Goal: Task Accomplishment & Management: Complete application form

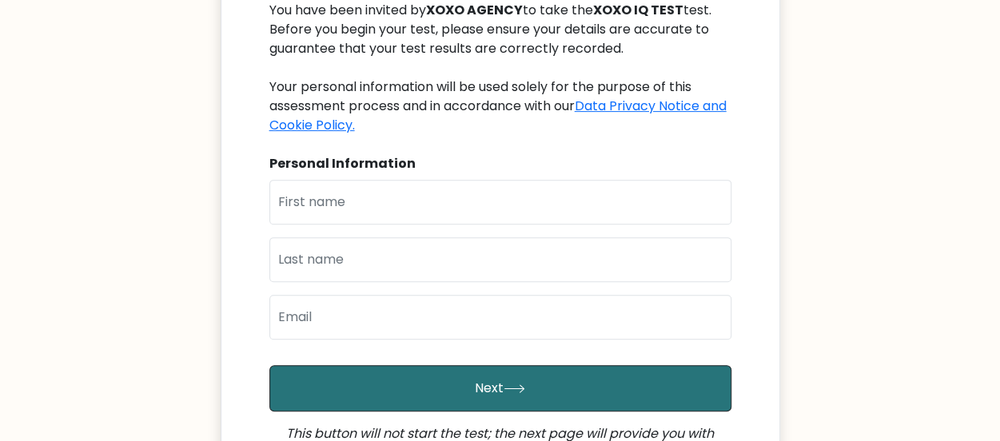
scroll to position [213, 0]
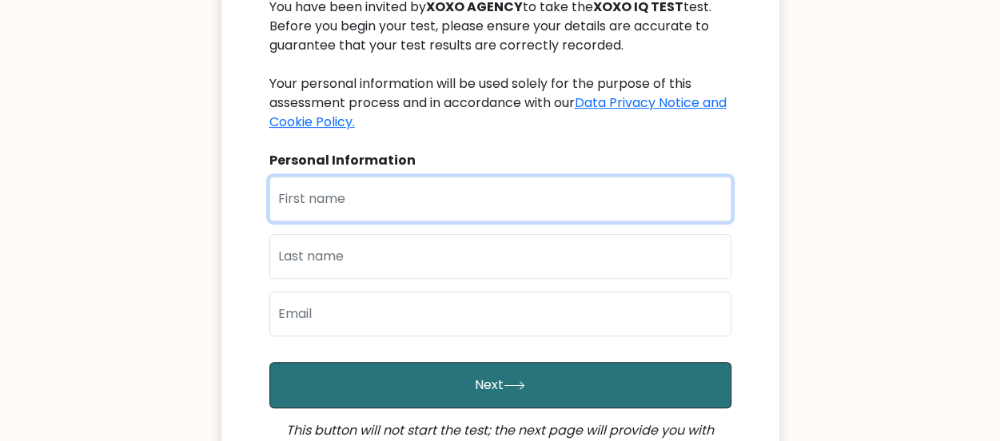
click at [409, 204] on input "text" at bounding box center [500, 199] width 462 height 45
type input "Prelado"
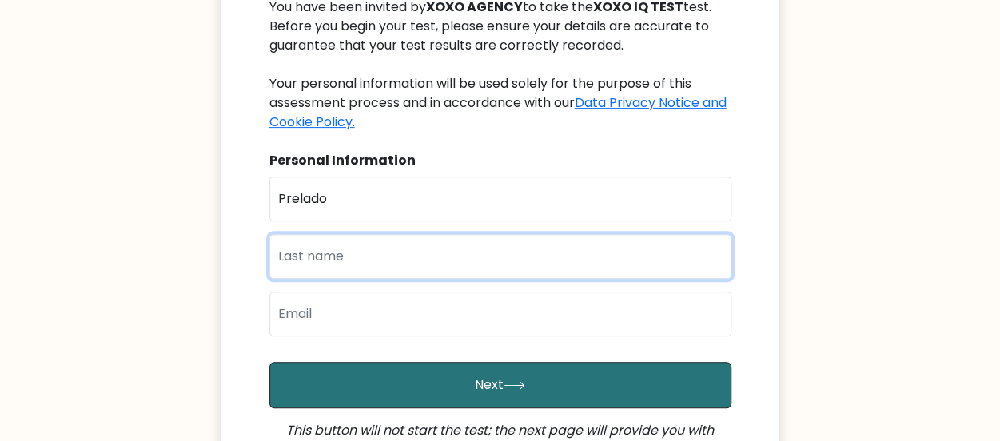
type input "Ogbomah"
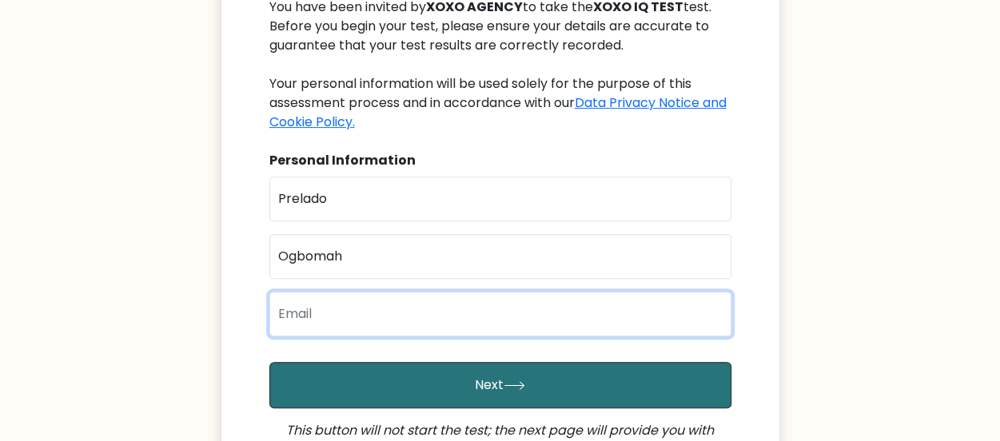
click at [405, 305] on input "email" at bounding box center [500, 314] width 462 height 45
type input "[EMAIL_ADDRESS][DOMAIN_NAME]"
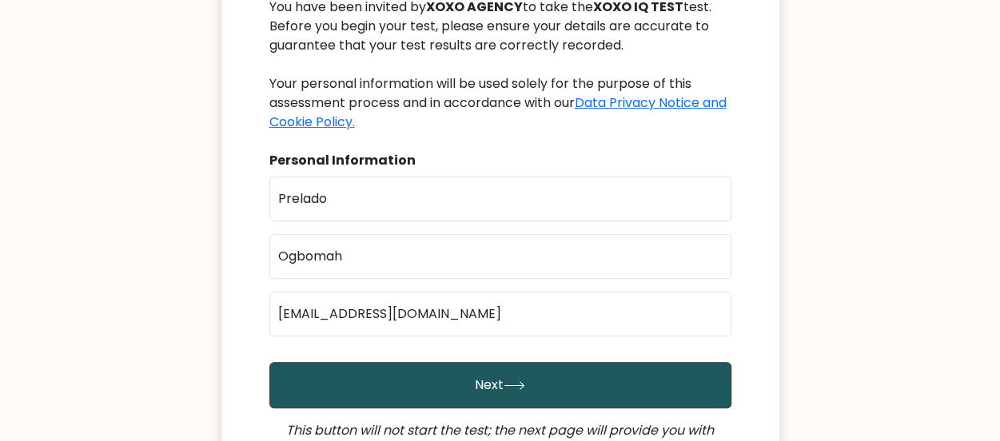
click at [489, 384] on button "Next" at bounding box center [500, 385] width 462 height 46
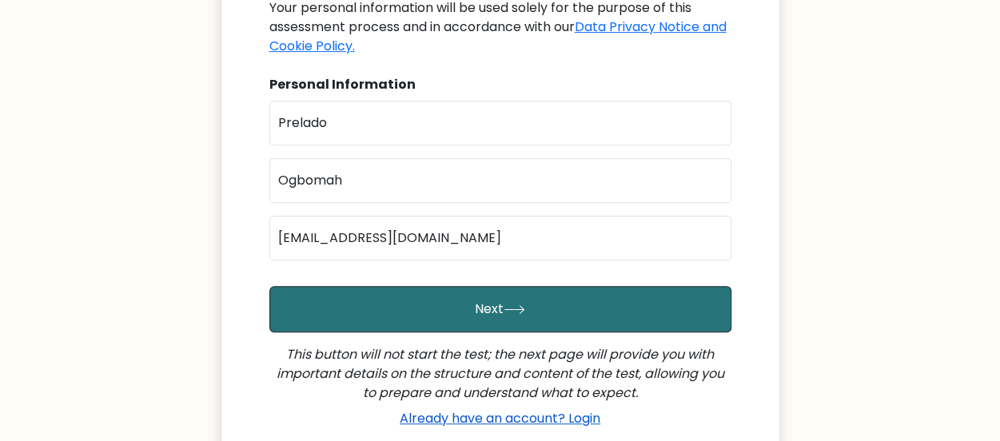
scroll to position [320, 0]
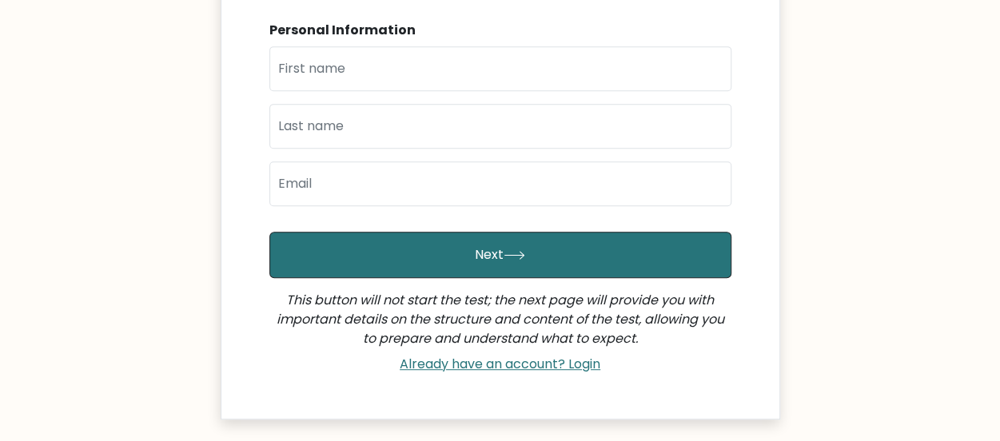
scroll to position [320, 0]
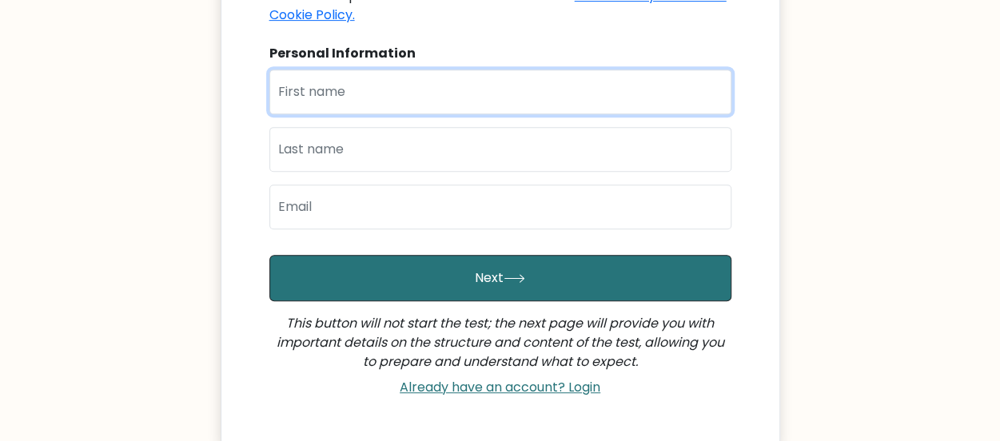
click at [399, 105] on input "text" at bounding box center [500, 92] width 462 height 45
type input "Prelado"
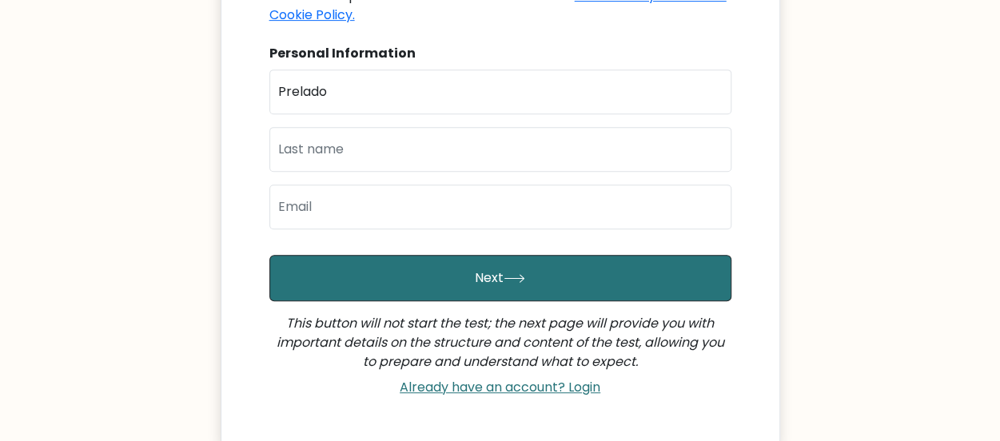
type input "Ogbomah"
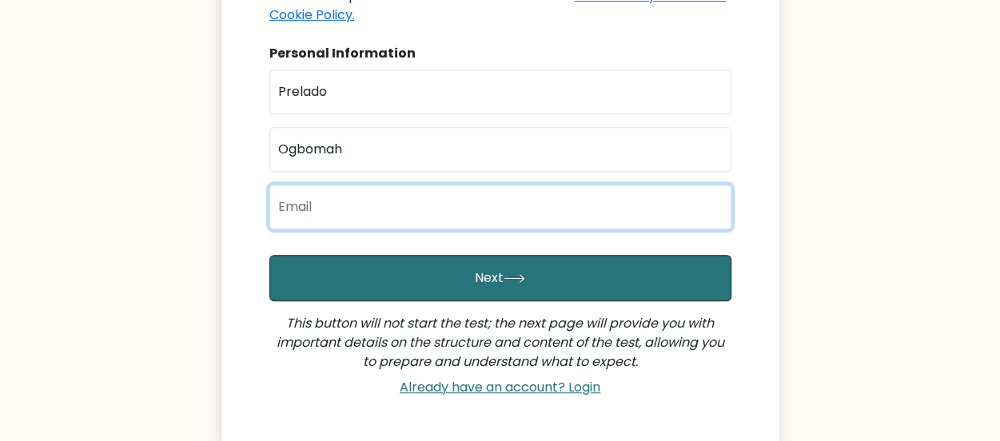
click at [381, 186] on input "email" at bounding box center [500, 207] width 462 height 45
click at [381, 187] on input "email" at bounding box center [500, 207] width 462 height 45
type input "[EMAIL_ADDRESS][DOMAIN_NAME]"
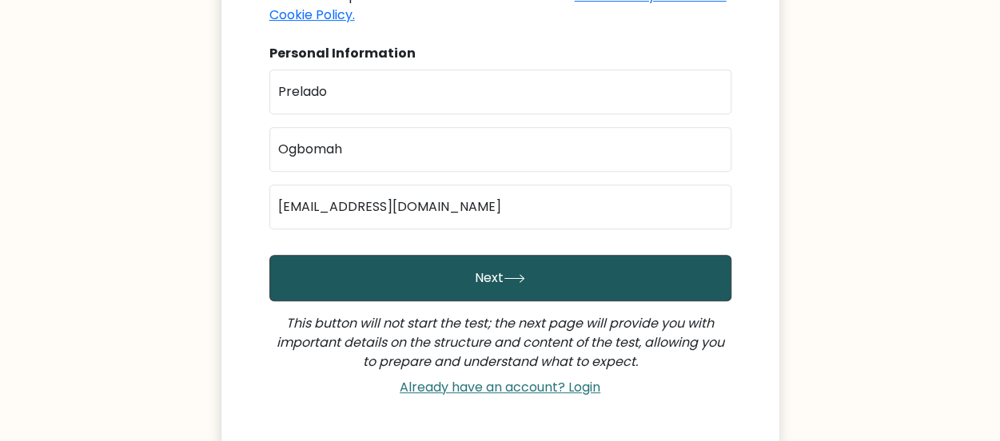
click at [424, 269] on button "Next" at bounding box center [500, 278] width 462 height 46
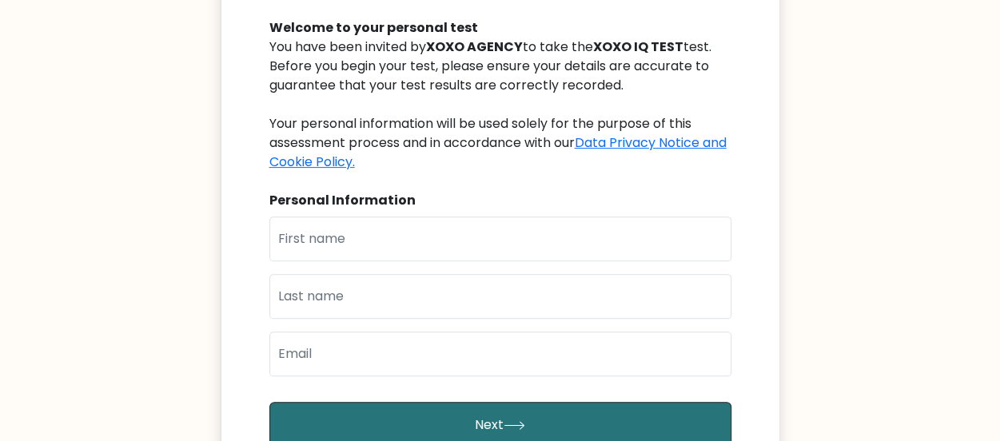
scroll to position [213, 0]
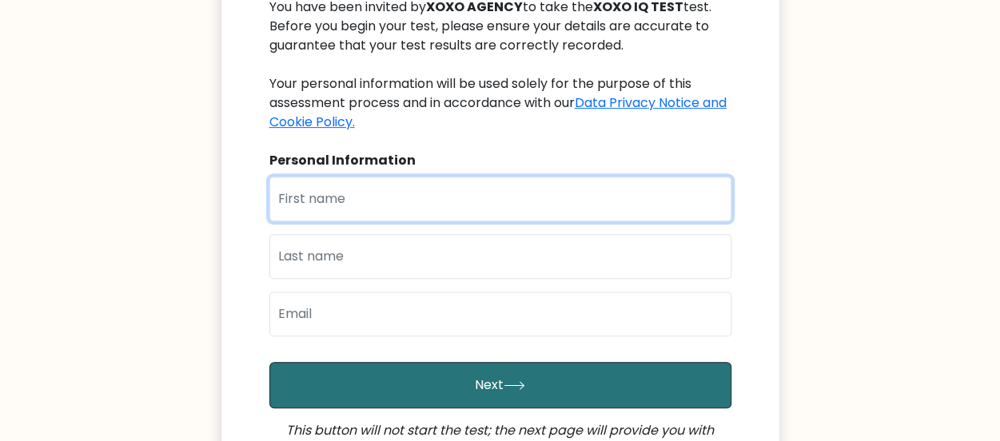
click at [368, 191] on input "text" at bounding box center [500, 199] width 462 height 45
type input "Prelado"
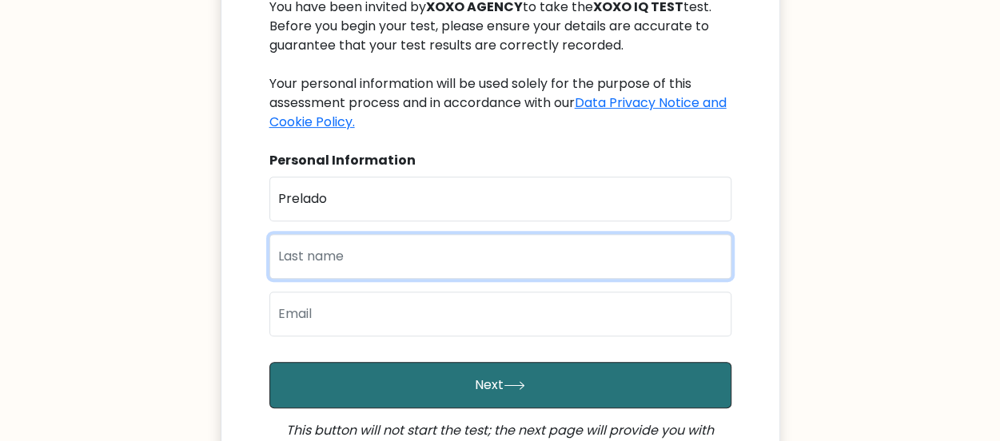
type input "Ogbomah"
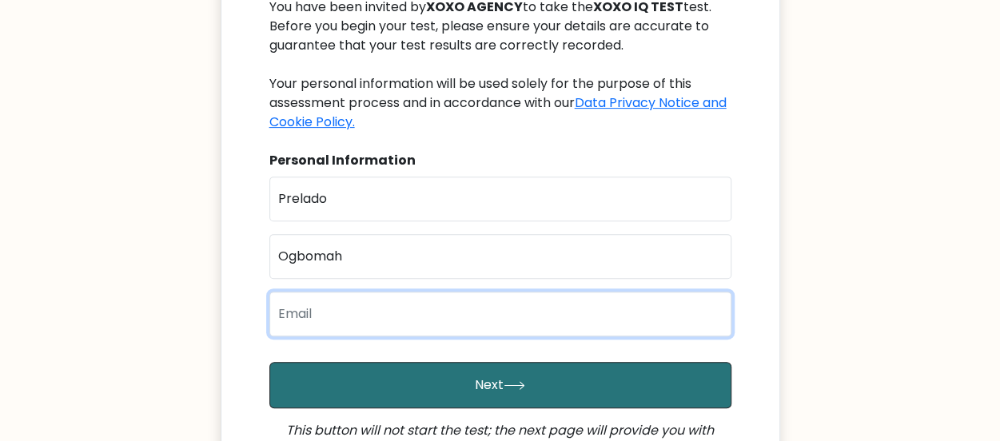
click at [406, 325] on input "email" at bounding box center [500, 314] width 462 height 45
type input "[EMAIL_ADDRESS][DOMAIN_NAME]"
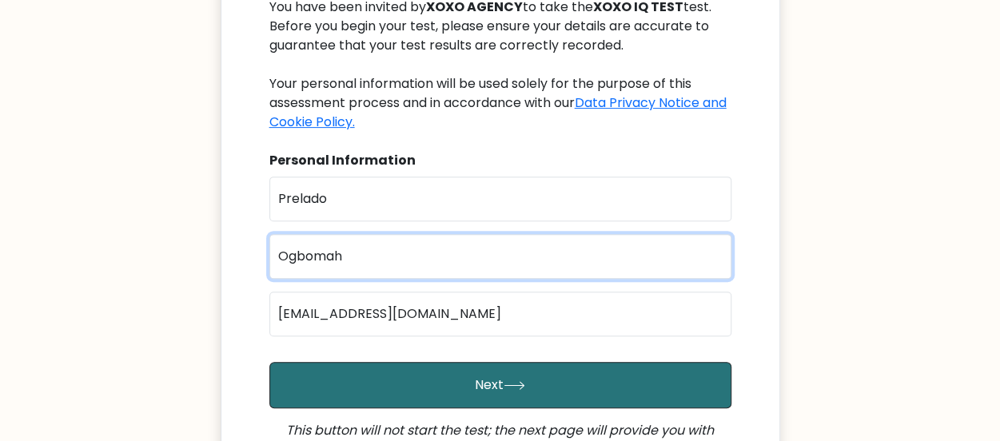
click at [355, 261] on input "Ogbomah" at bounding box center [500, 256] width 462 height 45
type input "Ogbomah"
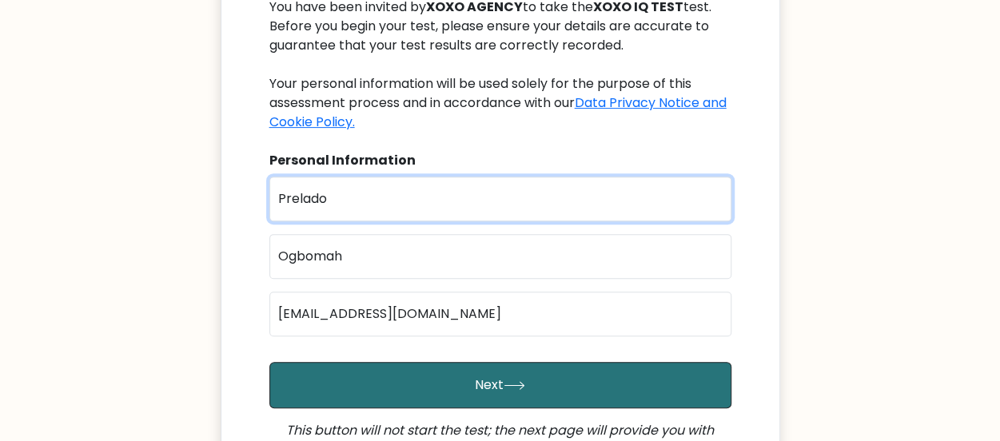
click at [488, 202] on input "Prelado" at bounding box center [500, 199] width 462 height 45
type input "Prelado"
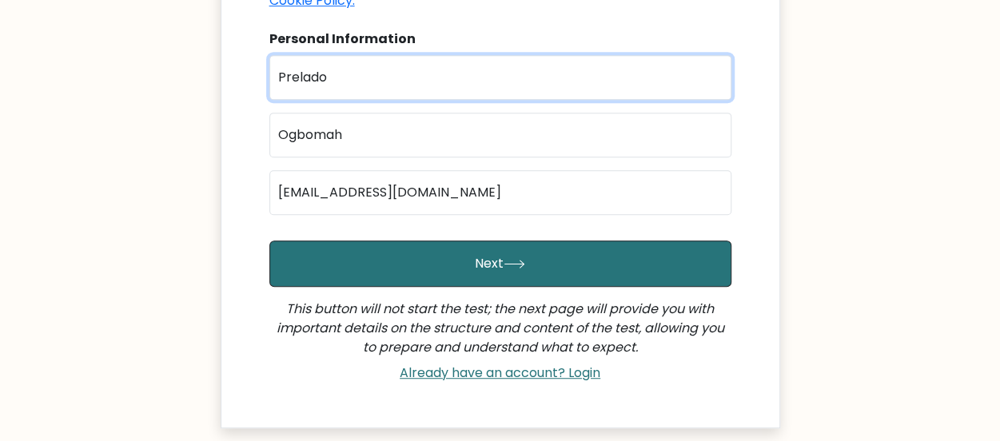
scroll to position [426, 0]
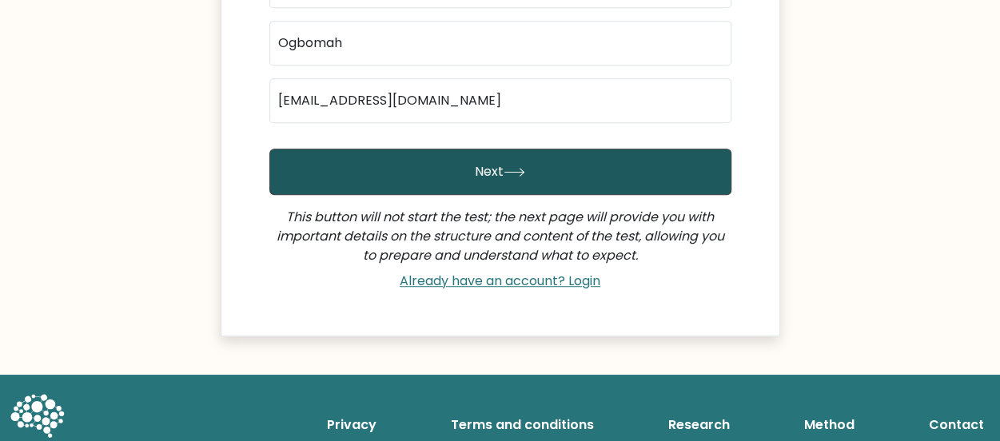
click at [498, 184] on button "Next" at bounding box center [500, 172] width 462 height 46
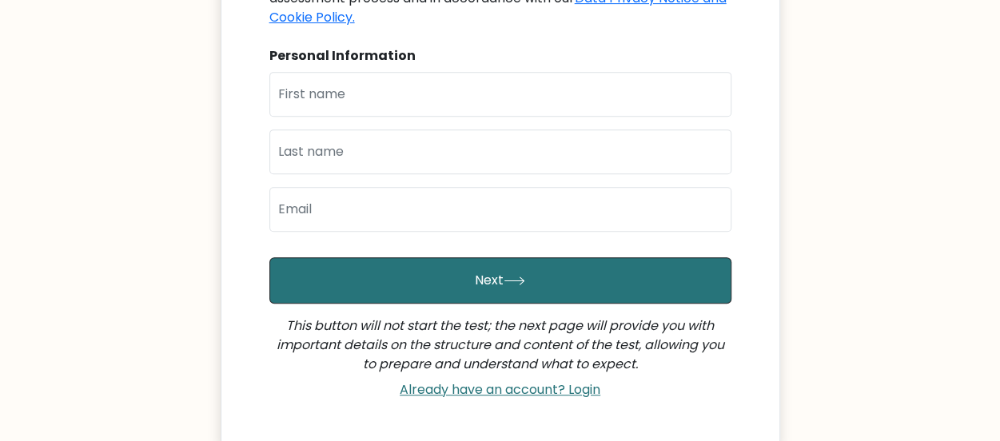
scroll to position [242, 0]
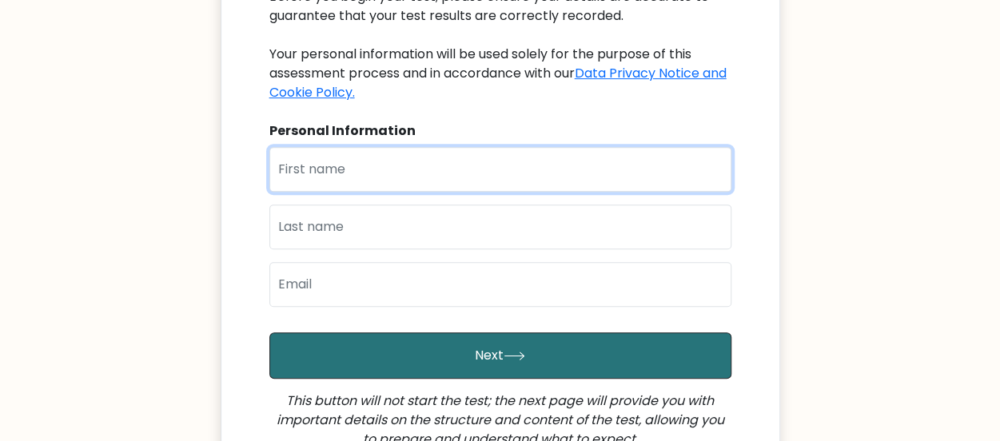
click at [388, 167] on input "text" at bounding box center [500, 169] width 462 height 45
type input "Prelado"
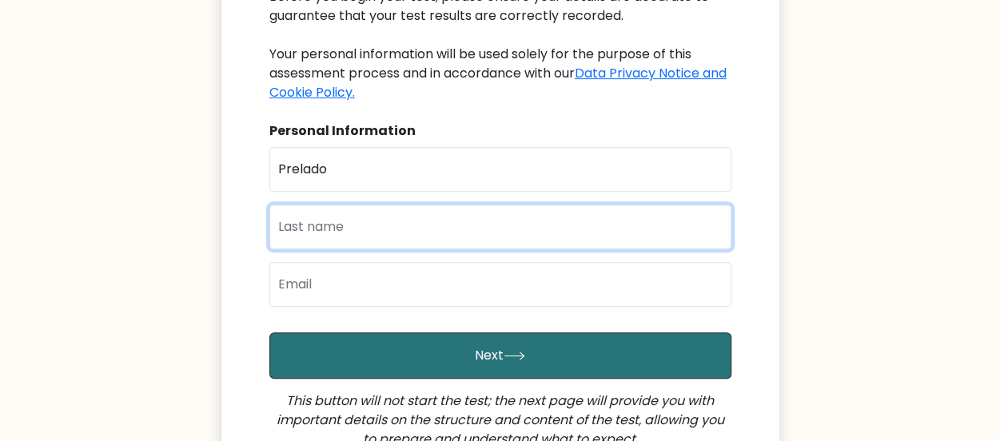
type input "Ogbomah"
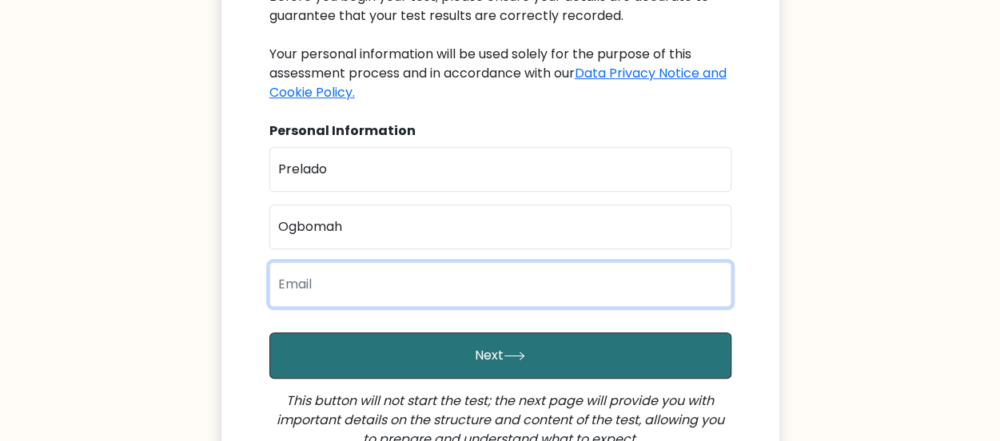
click at [425, 271] on input "email" at bounding box center [500, 284] width 462 height 45
type input "[EMAIL_ADDRESS][DOMAIN_NAME]"
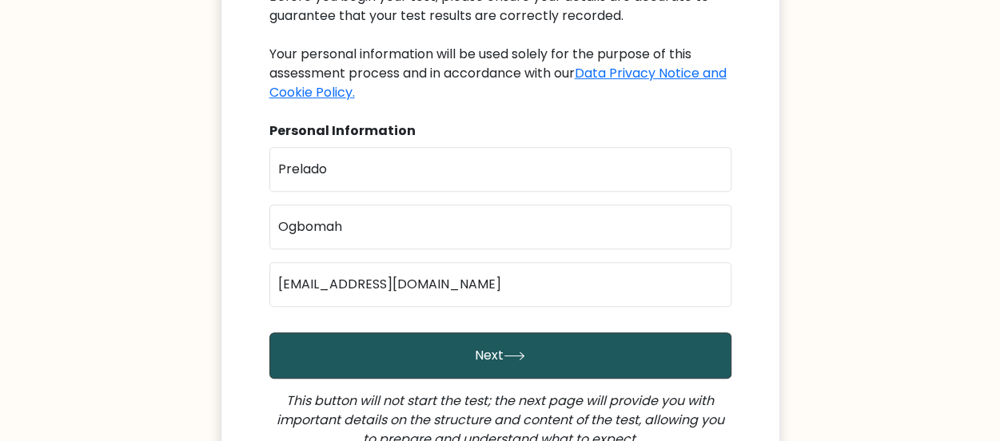
click at [519, 352] on icon "submit" at bounding box center [513, 355] width 19 height 7
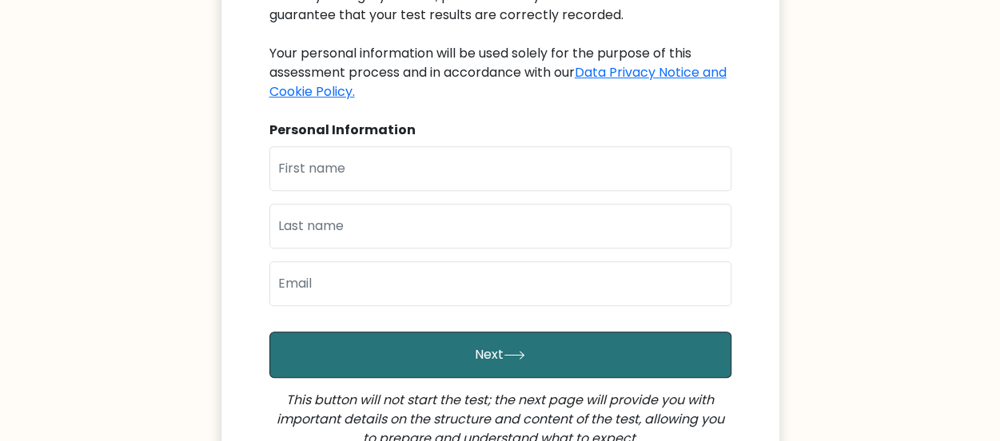
scroll to position [242, 0]
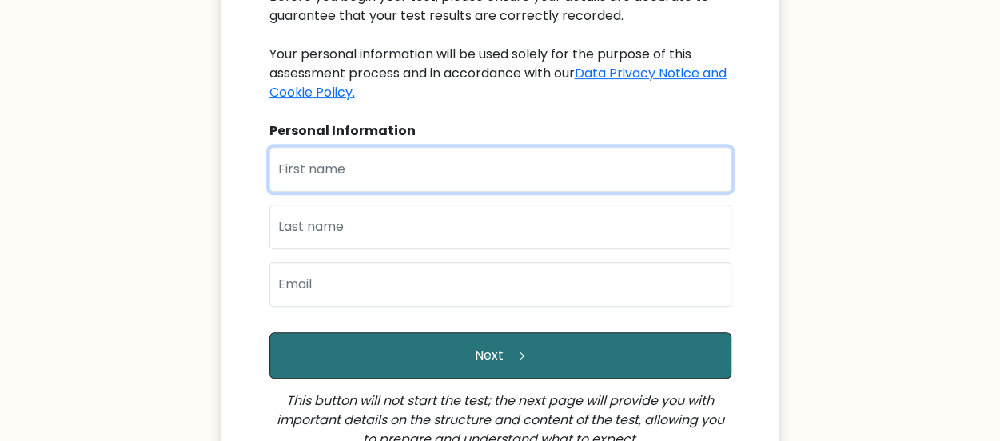
click at [500, 172] on input "text" at bounding box center [500, 169] width 462 height 45
type input "Prelado"
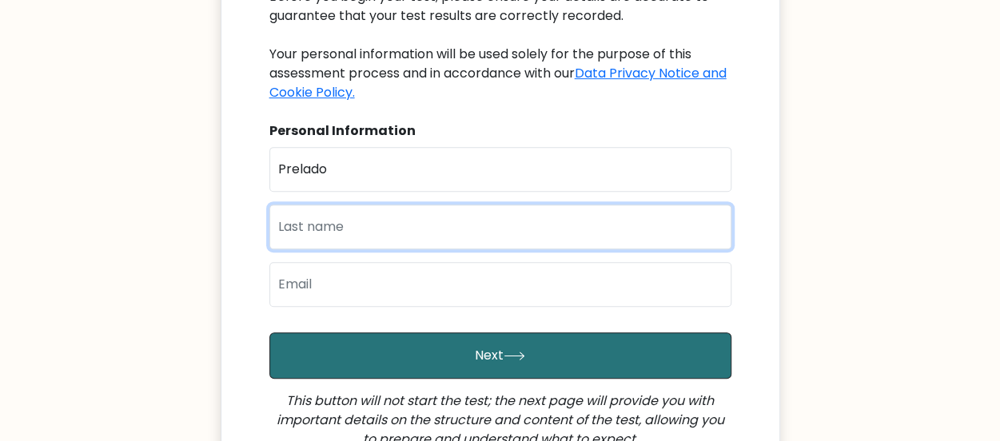
type input "Ogbomah"
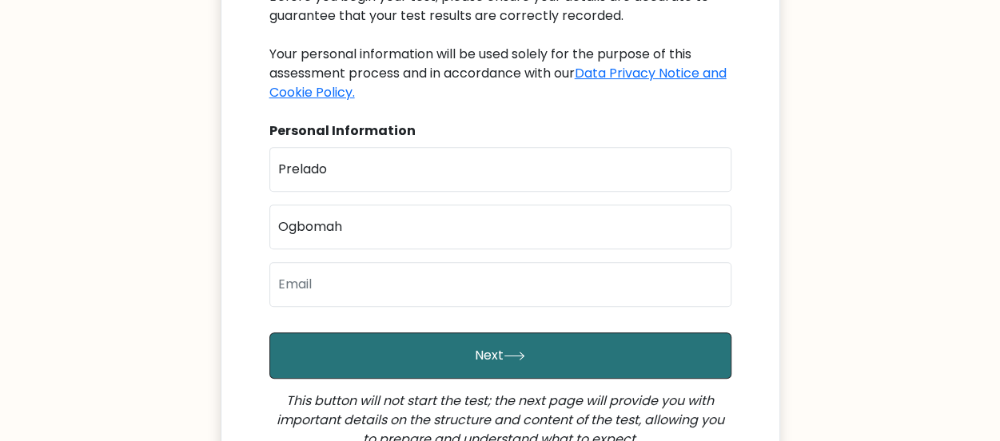
click at [423, 252] on div "First Name Prelado Last Name Ogbomah Email" at bounding box center [500, 233] width 462 height 173
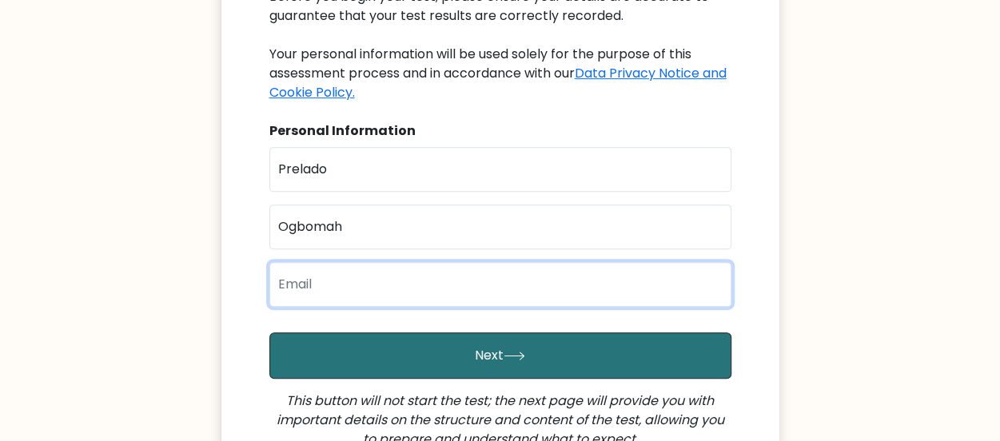
click at [417, 274] on input "email" at bounding box center [500, 284] width 462 height 45
type input "[EMAIL_ADDRESS][DOMAIN_NAME]"
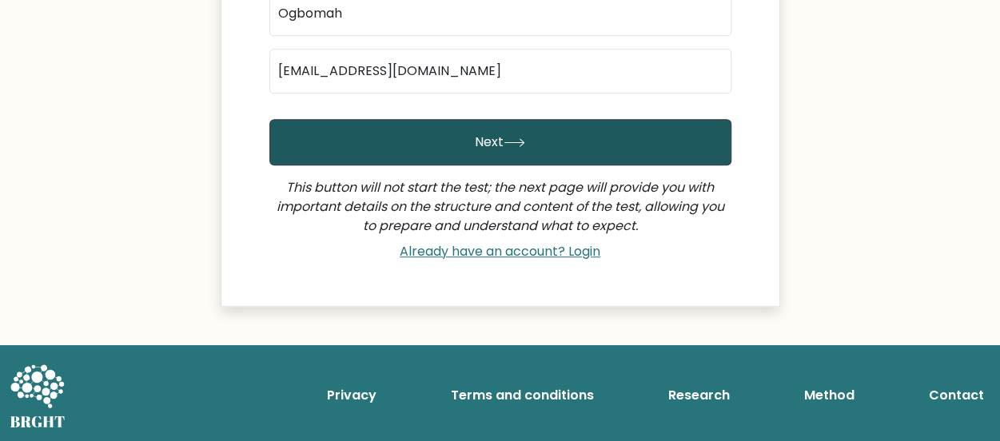
click at [503, 138] on icon "submit" at bounding box center [514, 142] width 22 height 9
